Goal: Task Accomplishment & Management: Use online tool/utility

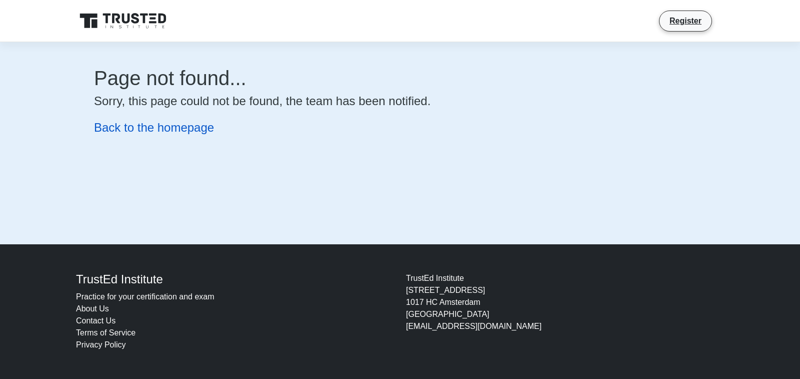
click at [147, 121] on link "Back to the homepage" at bounding box center [154, 128] width 120 height 14
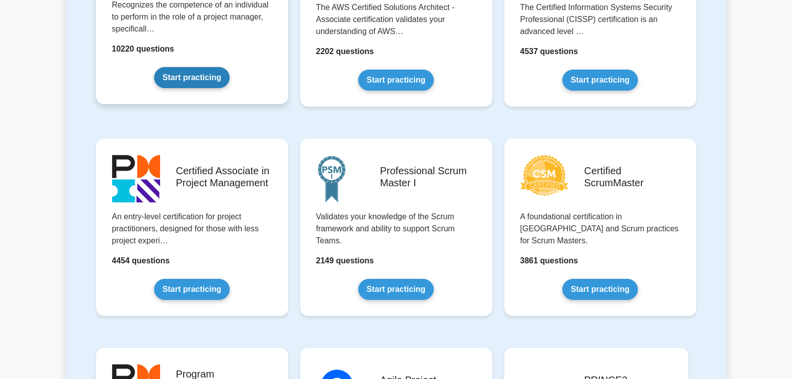
scroll to position [350, 0]
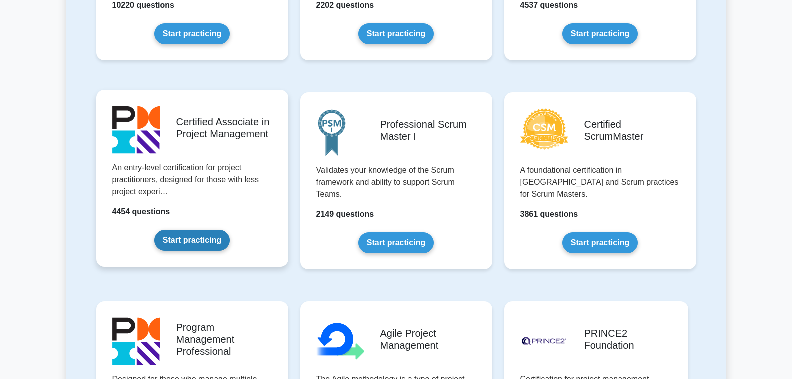
click at [199, 233] on link "Start practicing" at bounding box center [192, 240] width 76 height 21
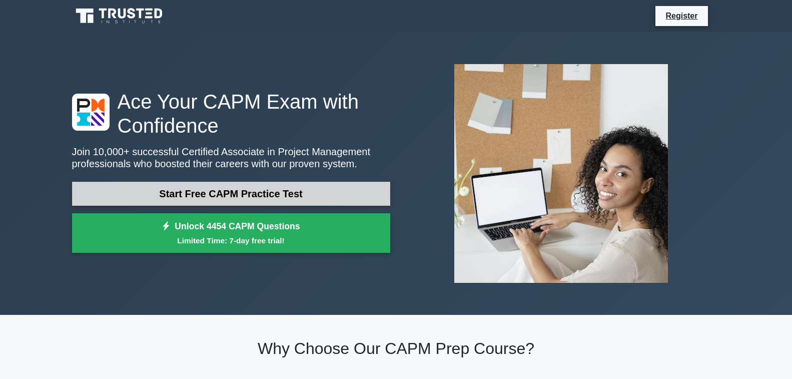
click at [265, 186] on link "Start Free CAPM Practice Test" at bounding box center [231, 194] width 318 height 24
